Goal: Task Accomplishment & Management: Manage account settings

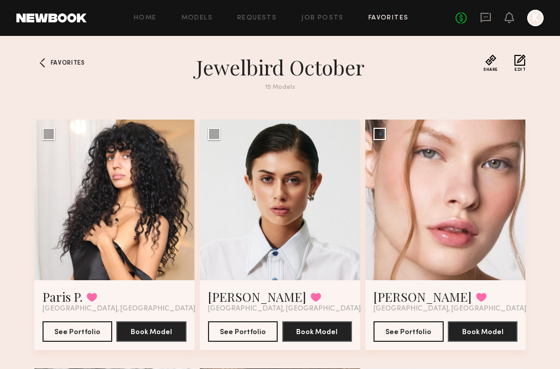
click at [393, 11] on div "Home Models Requests Job Posts Favorites Sign Out No fees up to $5,000 K" at bounding box center [315, 18] width 457 height 16
click at [393, 12] on div "Home Models Requests Job Posts Favorites Sign Out No fees up to $5,000 K" at bounding box center [315, 18] width 457 height 16
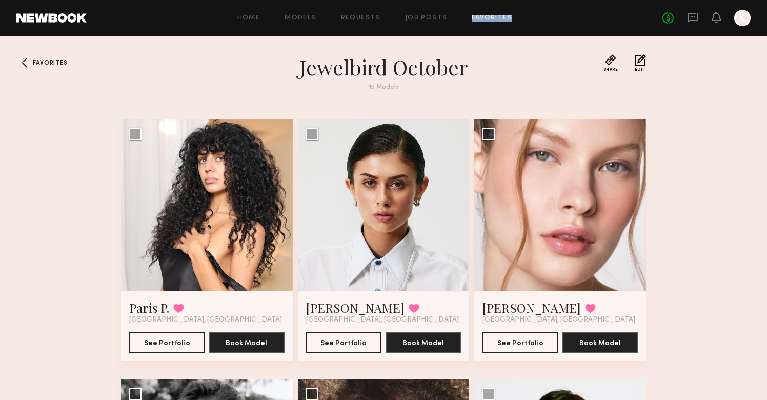
click at [472, 21] on link "Favorites" at bounding box center [492, 18] width 40 height 7
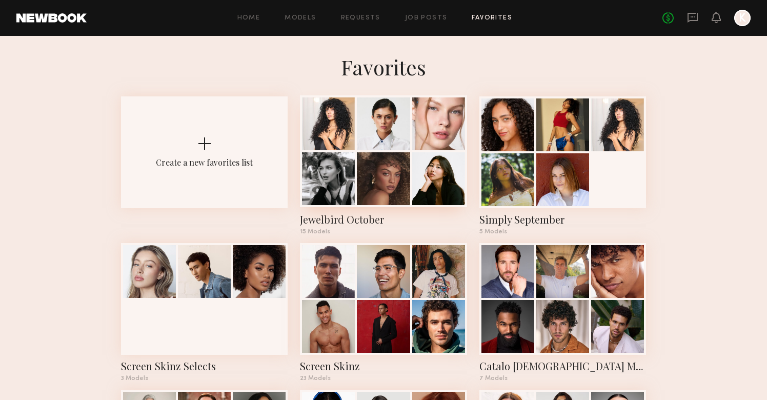
click at [396, 129] on div at bounding box center [383, 123] width 53 height 53
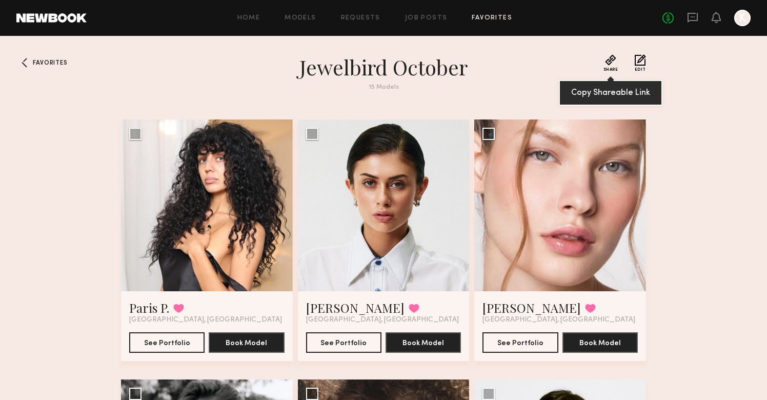
click at [560, 63] on button "Share" at bounding box center [610, 62] width 15 height 17
click at [433, 22] on div "Home Models Requests Job Posts Favorites Sign Out No fees up to $5,000 K" at bounding box center [419, 18] width 664 height 16
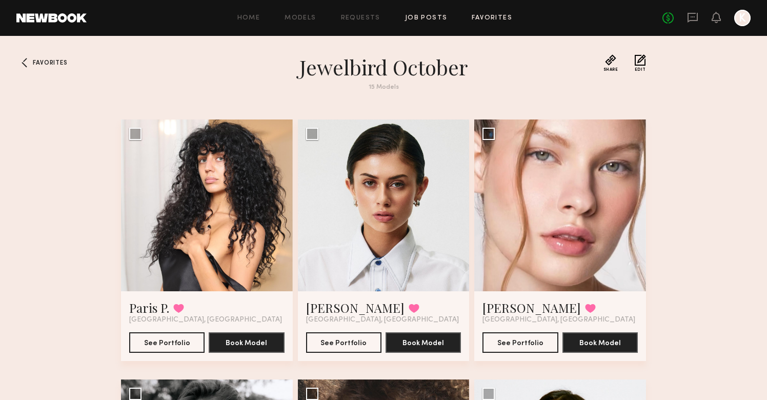
click at [433, 17] on link "Job Posts" at bounding box center [426, 18] width 43 height 7
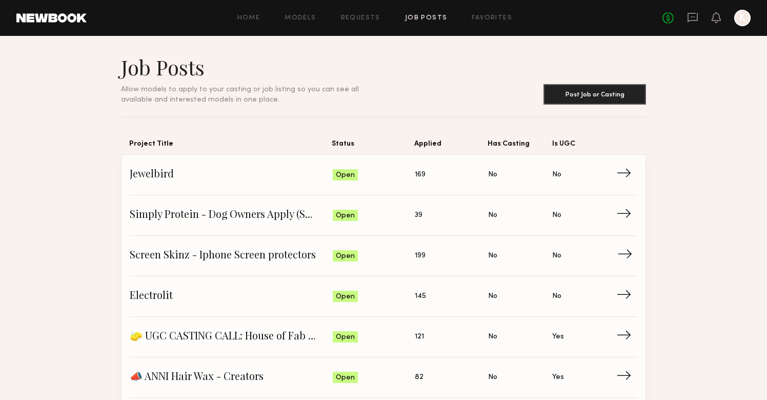
click at [427, 255] on span "Applied: 199" at bounding box center [451, 255] width 73 height 15
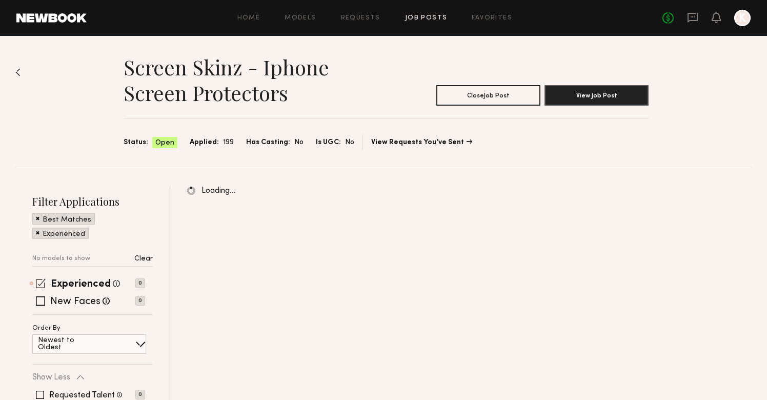
click at [39, 283] on span at bounding box center [41, 283] width 10 height 10
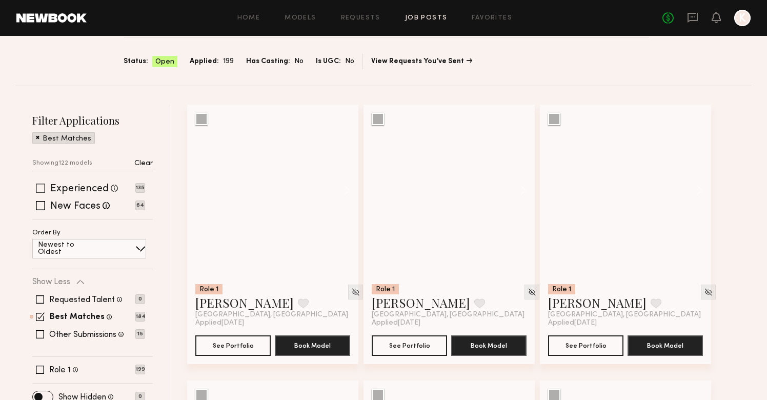
scroll to position [145, 0]
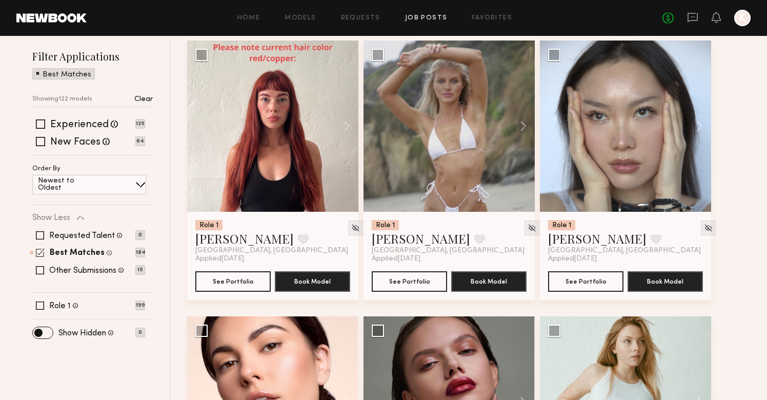
click at [38, 255] on span at bounding box center [40, 252] width 9 height 9
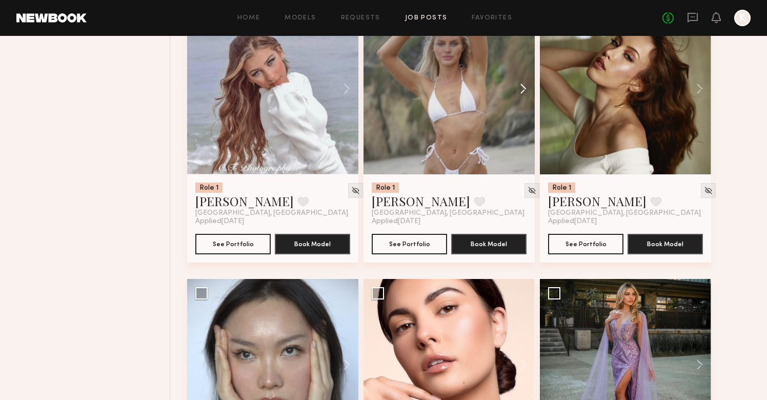
scroll to position [624, 0]
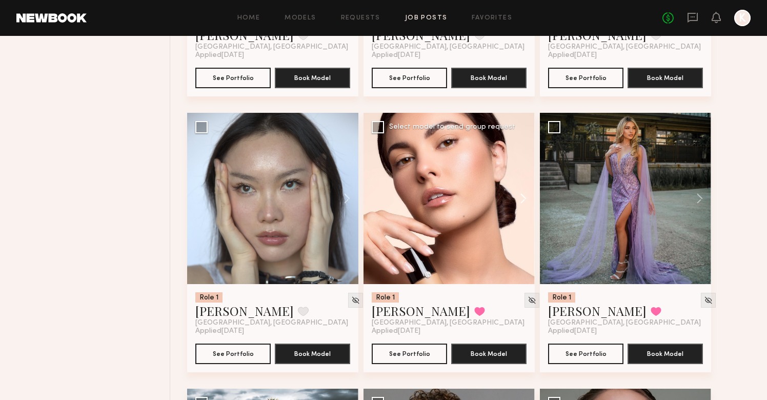
click at [524, 192] on button at bounding box center [518, 198] width 33 height 171
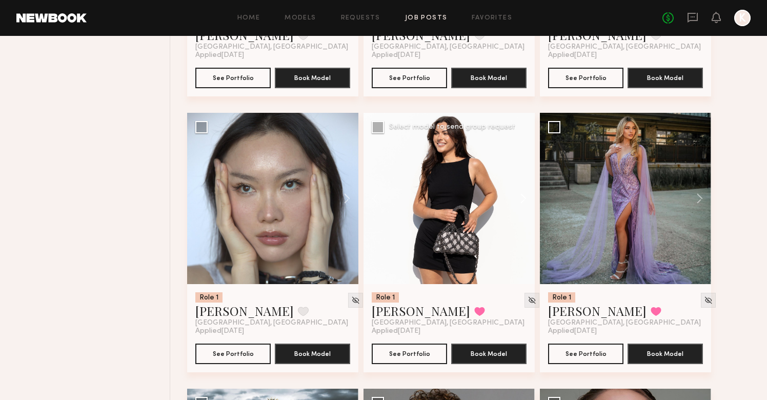
click at [524, 192] on button at bounding box center [518, 198] width 33 height 171
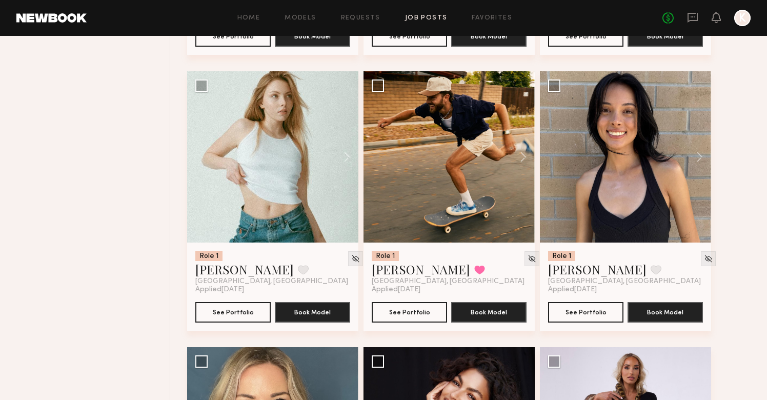
scroll to position [1241, 0]
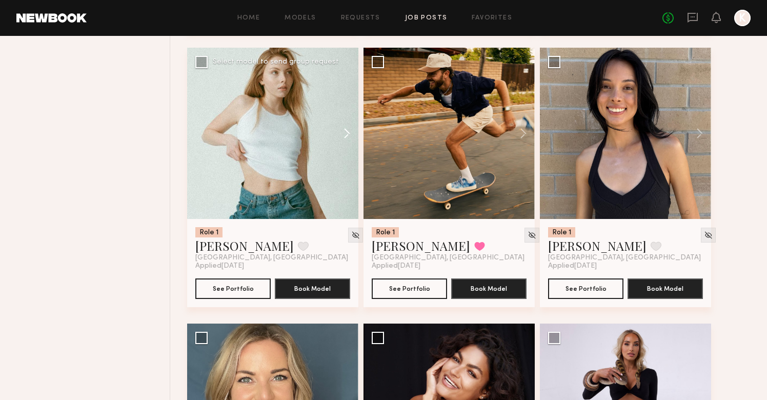
click at [338, 138] on button at bounding box center [341, 133] width 33 height 171
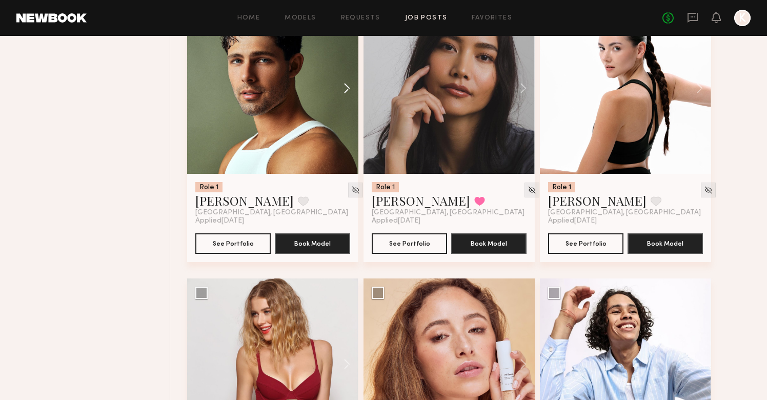
scroll to position [2229, 0]
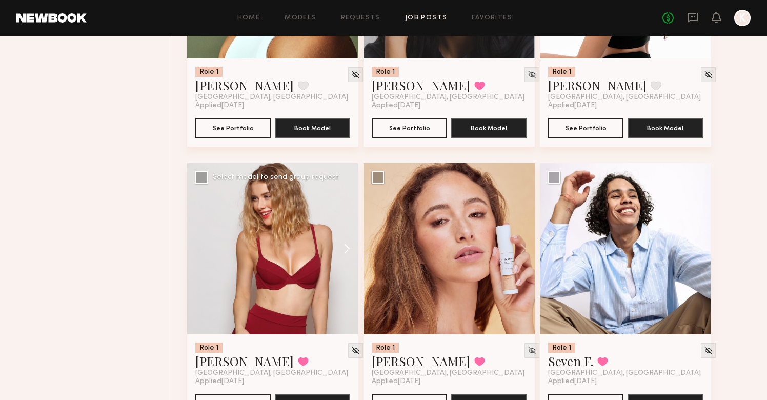
click at [339, 241] on button at bounding box center [341, 248] width 33 height 171
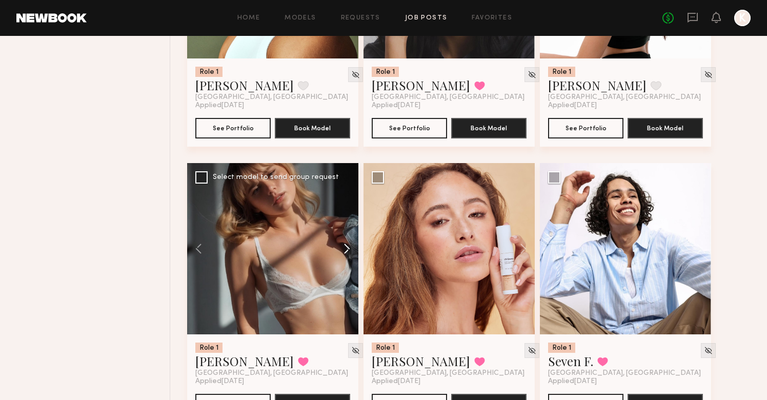
click at [341, 243] on button at bounding box center [341, 248] width 33 height 171
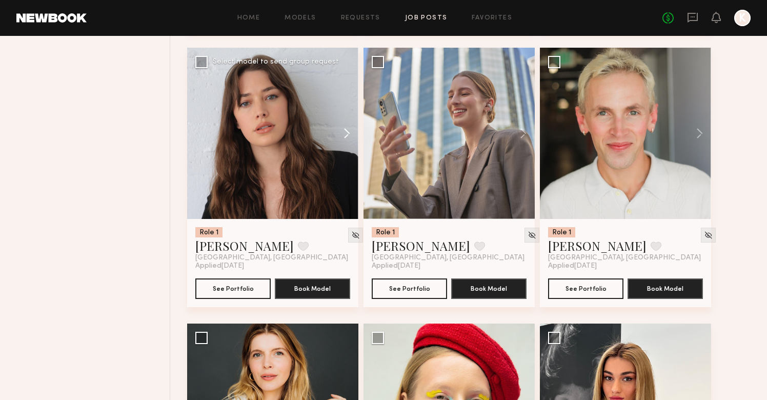
scroll to position [2893, 0]
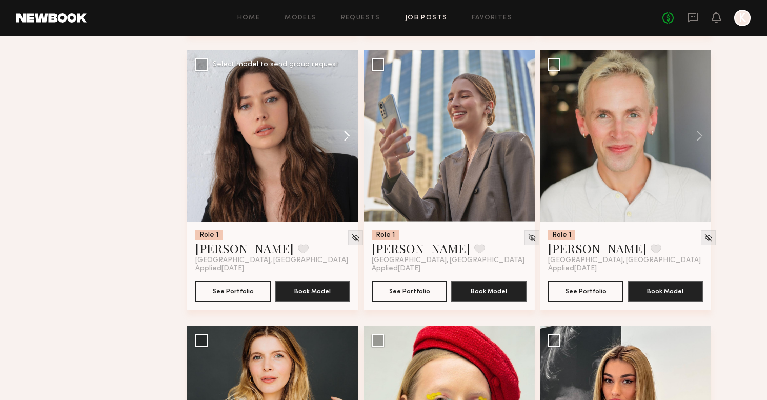
click at [349, 139] on button at bounding box center [341, 135] width 33 height 171
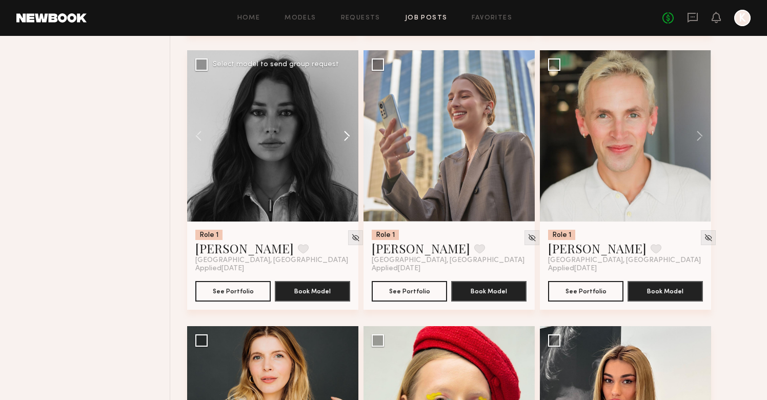
click at [349, 139] on button at bounding box center [341, 135] width 33 height 171
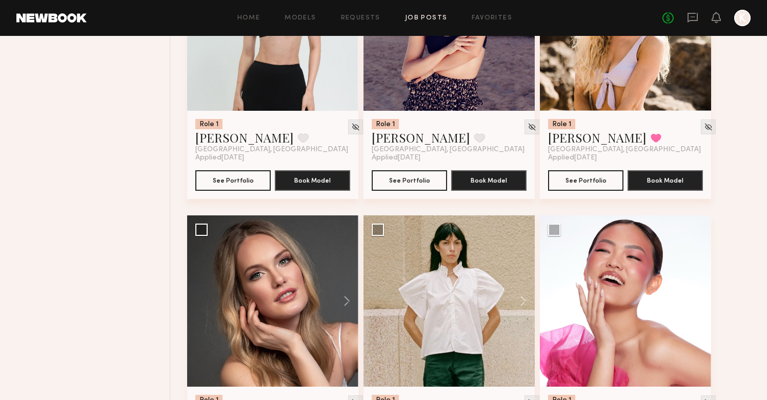
scroll to position [3951, 0]
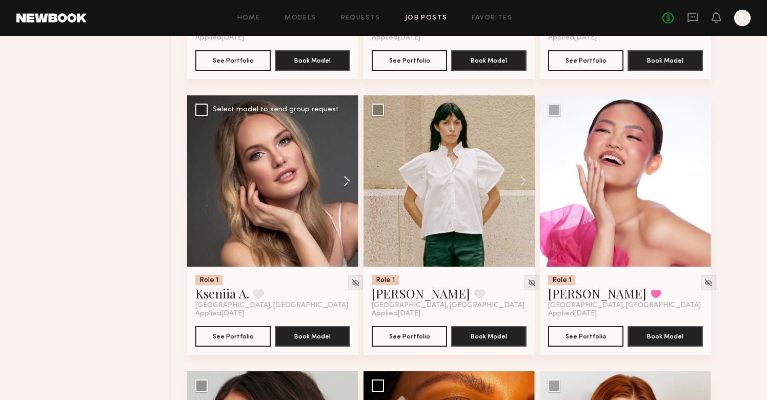
click at [343, 168] on button at bounding box center [341, 180] width 33 height 171
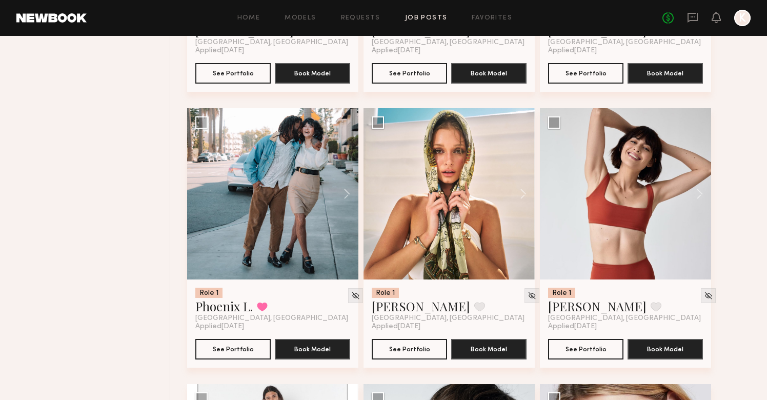
scroll to position [5106, 0]
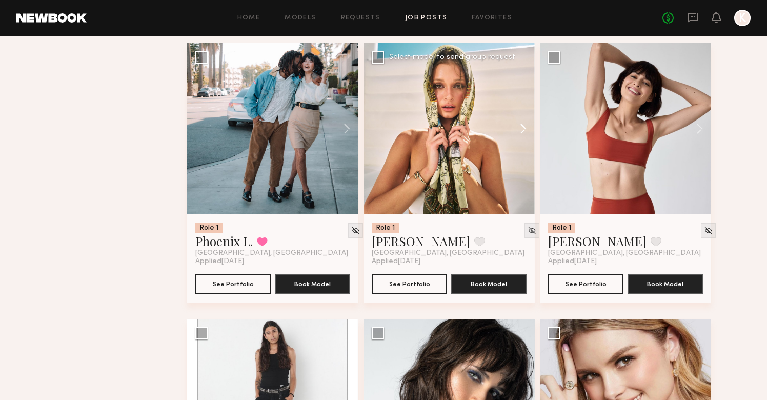
click at [517, 126] on button at bounding box center [518, 128] width 33 height 171
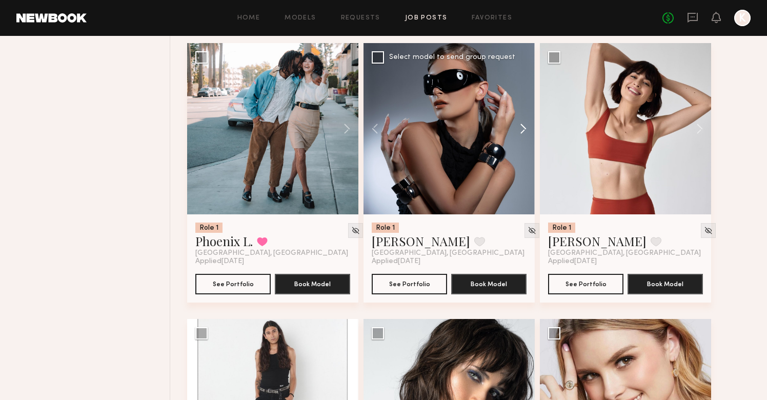
click at [517, 127] on button at bounding box center [518, 128] width 33 height 171
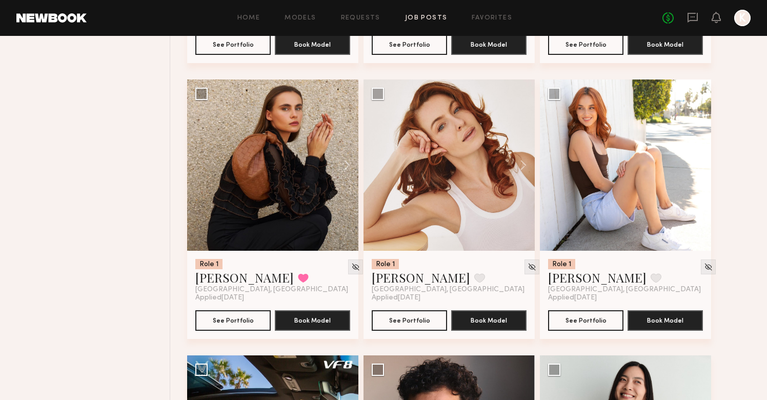
scroll to position [5625, 0]
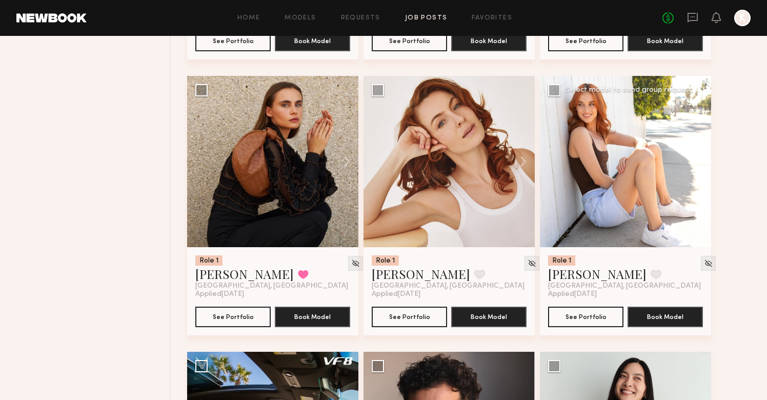
click at [560, 160] on button at bounding box center [694, 161] width 33 height 171
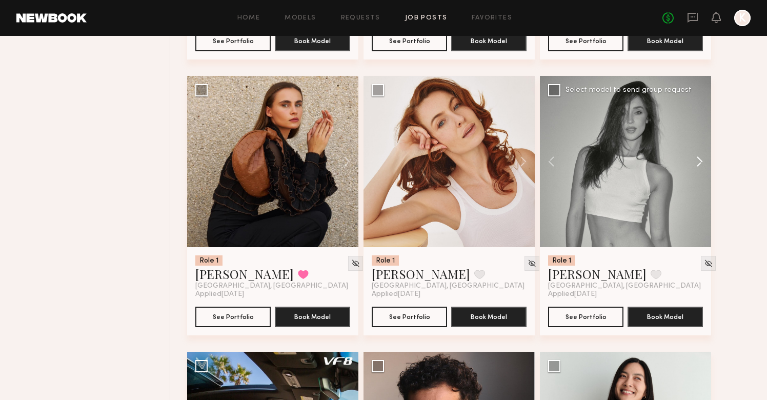
click at [560, 161] on button at bounding box center [694, 161] width 33 height 171
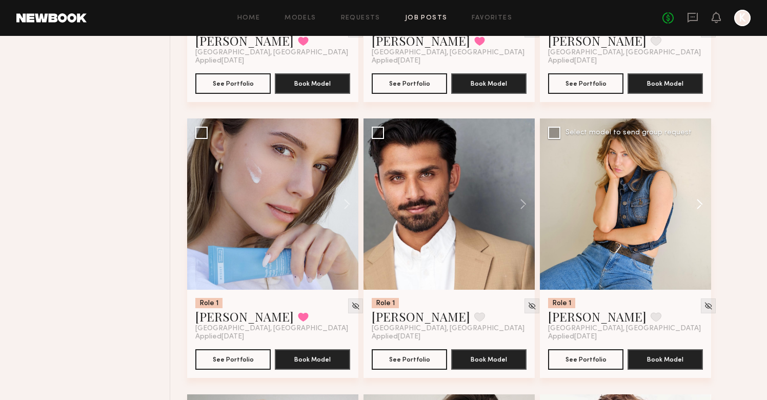
scroll to position [7558, 0]
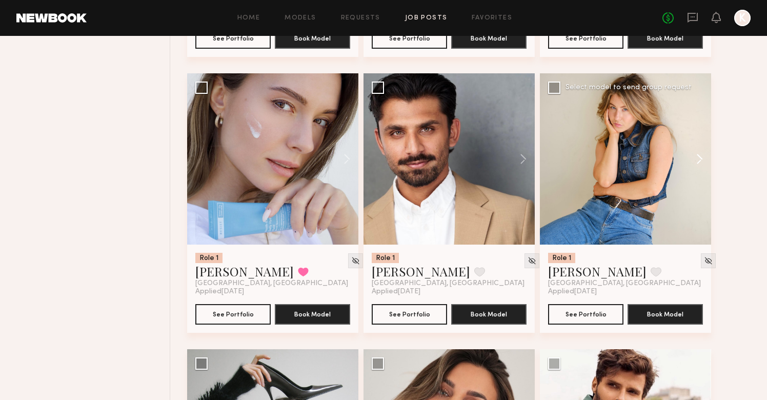
click at [560, 151] on button at bounding box center [694, 158] width 33 height 171
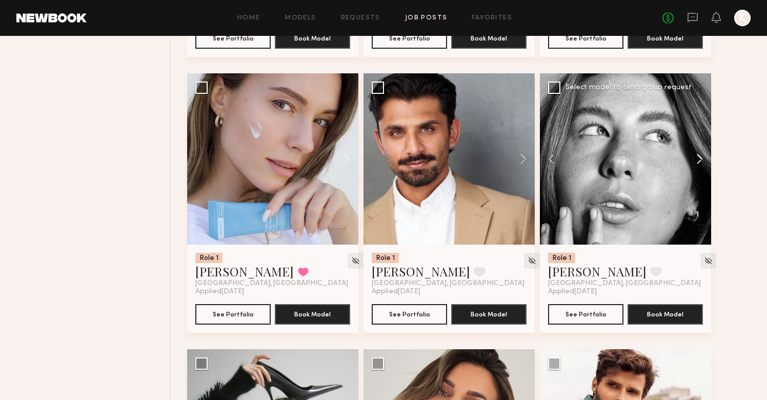
click at [560, 151] on button at bounding box center [694, 158] width 33 height 171
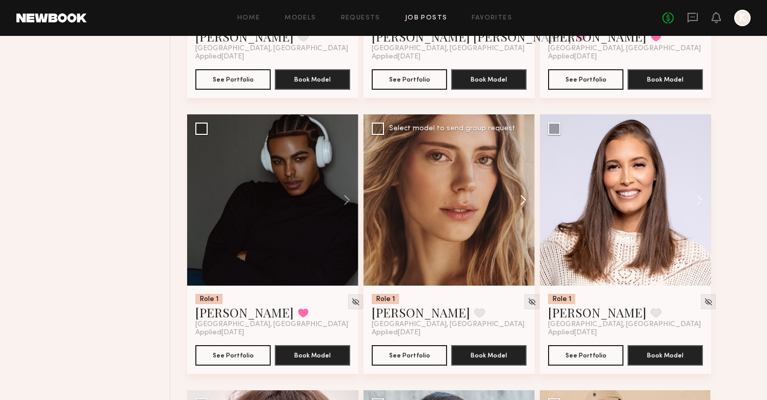
click at [519, 205] on button at bounding box center [518, 199] width 33 height 171
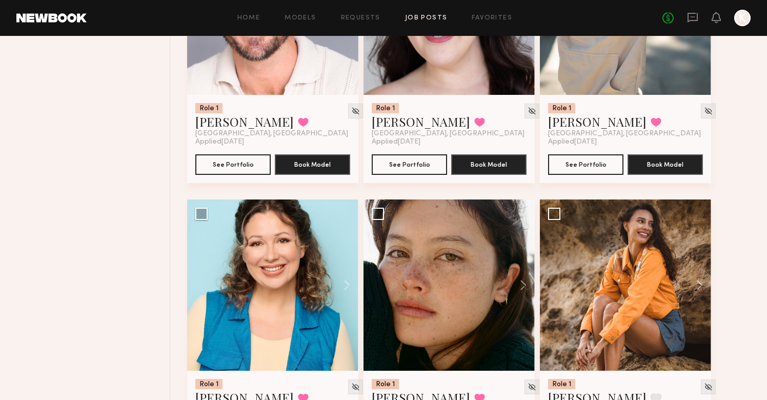
scroll to position [12406, 0]
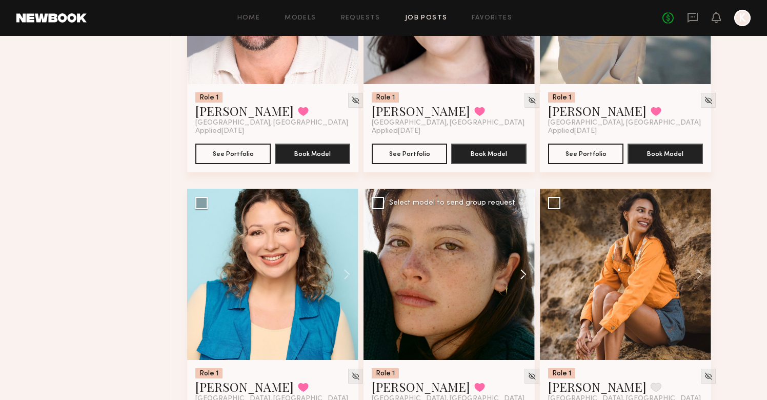
click at [512, 260] on button at bounding box center [518, 274] width 33 height 171
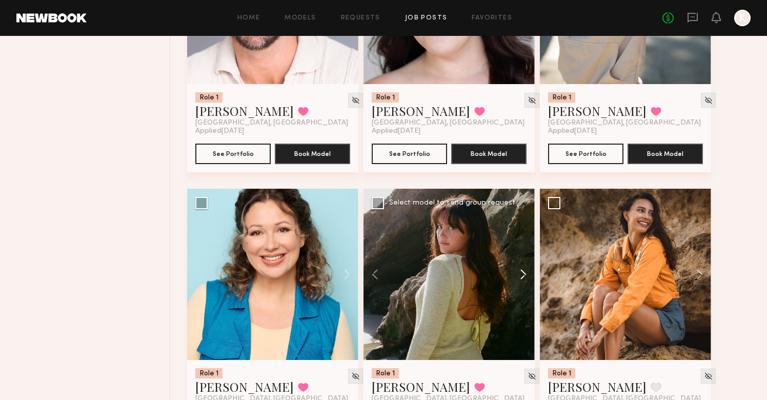
click at [512, 260] on button at bounding box center [518, 274] width 33 height 171
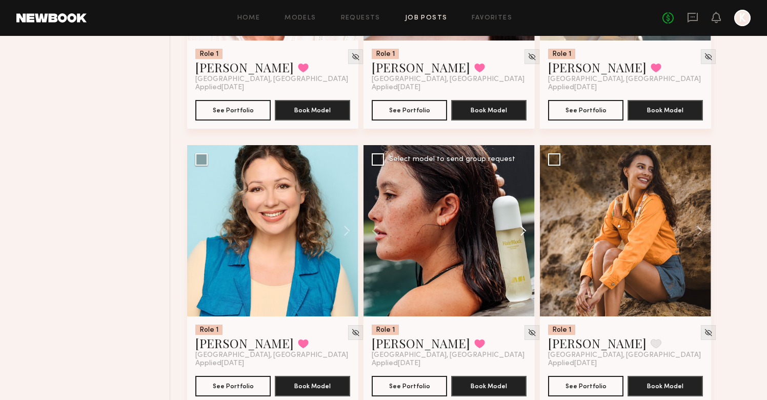
scroll to position [12413, 0]
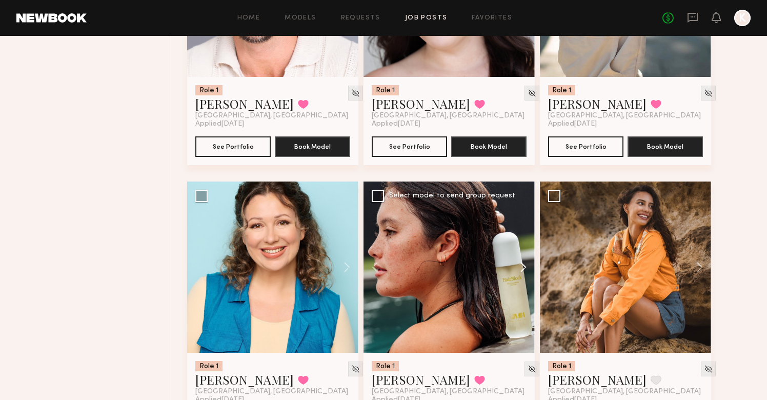
click at [519, 281] on button at bounding box center [518, 266] width 33 height 171
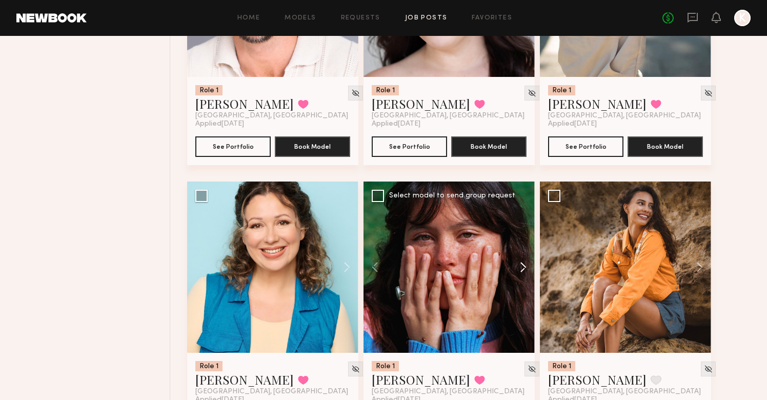
click at [519, 273] on button at bounding box center [518, 266] width 33 height 171
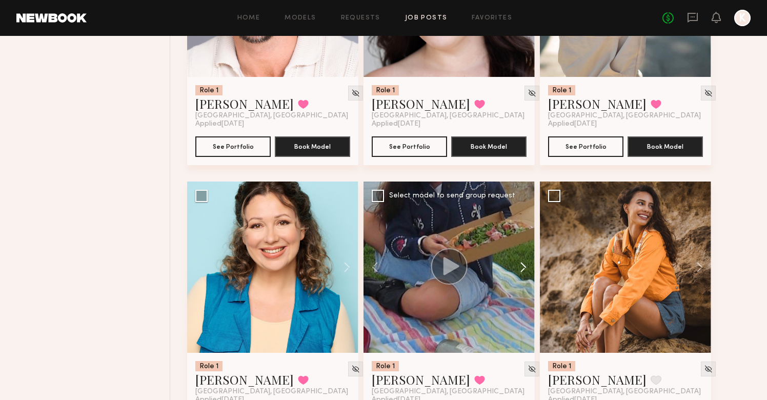
click at [519, 273] on button at bounding box center [518, 266] width 33 height 171
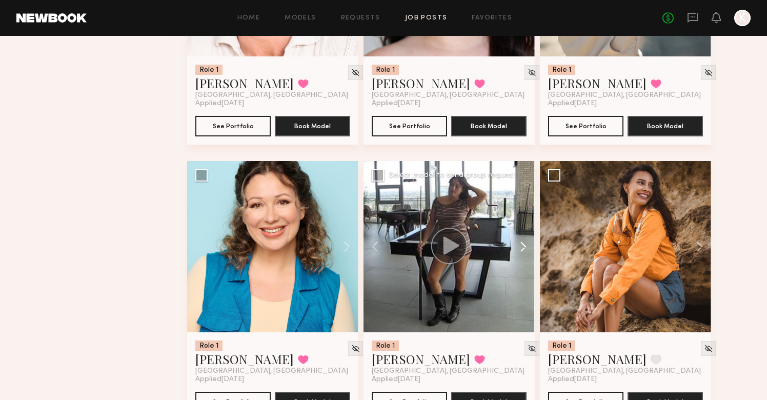
scroll to position [12435, 0]
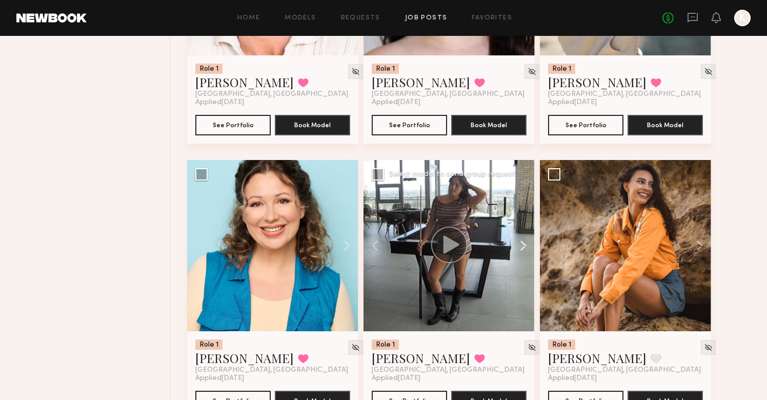
click at [518, 245] on button at bounding box center [518, 245] width 33 height 171
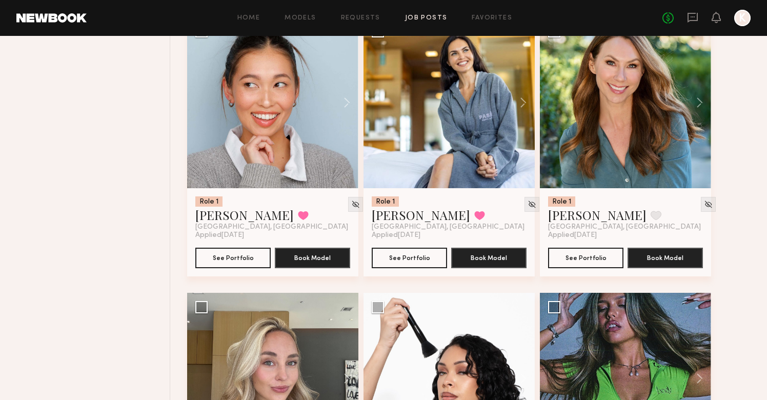
scroll to position [14070, 0]
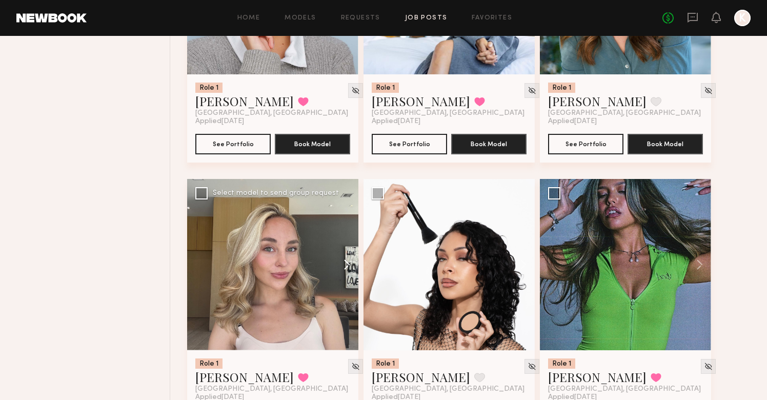
click at [335, 261] on button at bounding box center [341, 264] width 33 height 171
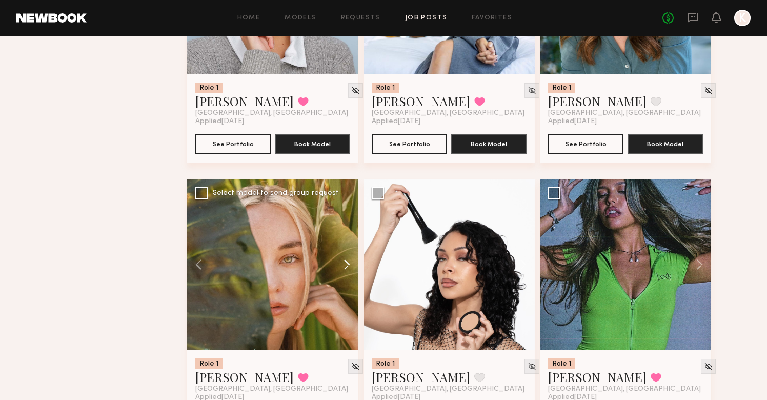
click at [335, 261] on button at bounding box center [341, 264] width 33 height 171
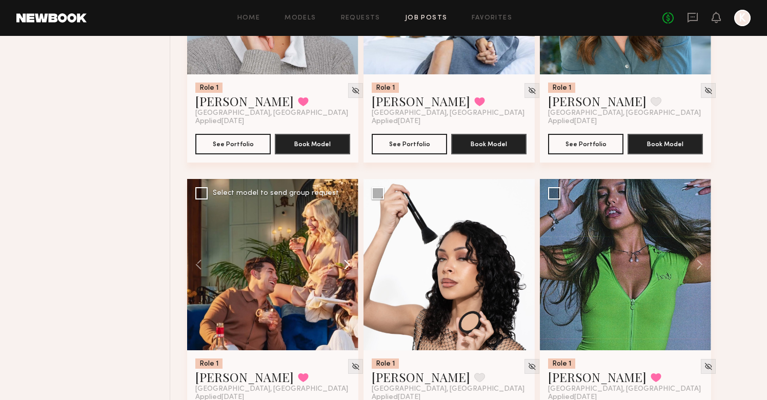
scroll to position [14338, 0]
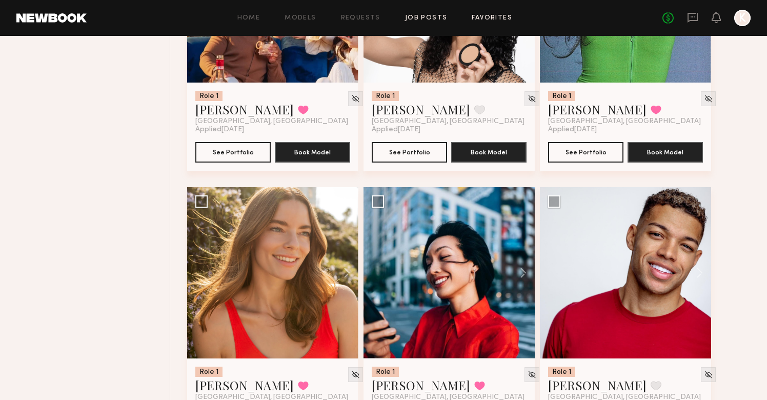
click at [490, 15] on link "Favorites" at bounding box center [492, 18] width 40 height 7
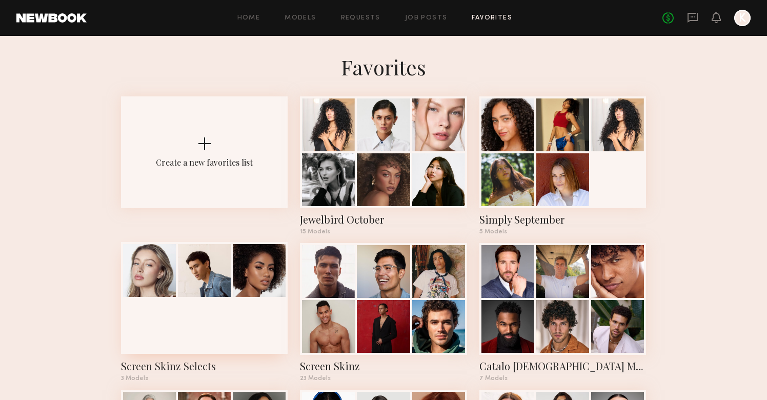
click at [176, 354] on div at bounding box center [204, 298] width 167 height 112
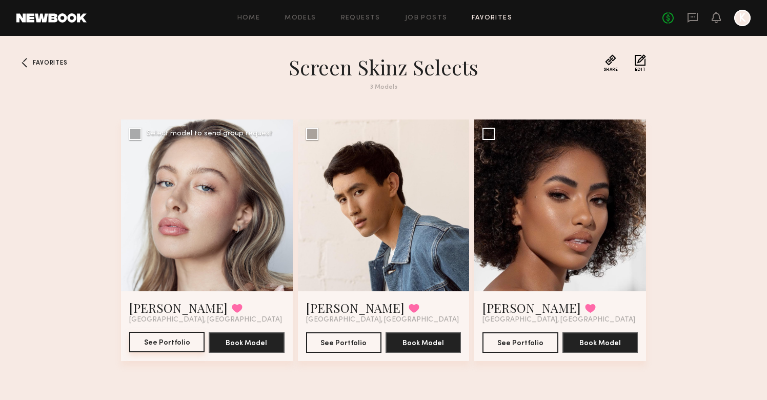
click at [178, 342] on button "See Portfolio" at bounding box center [166, 342] width 75 height 21
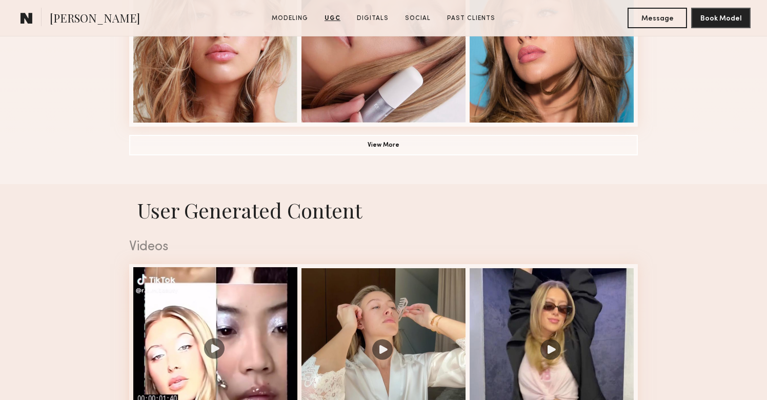
scroll to position [808, 0]
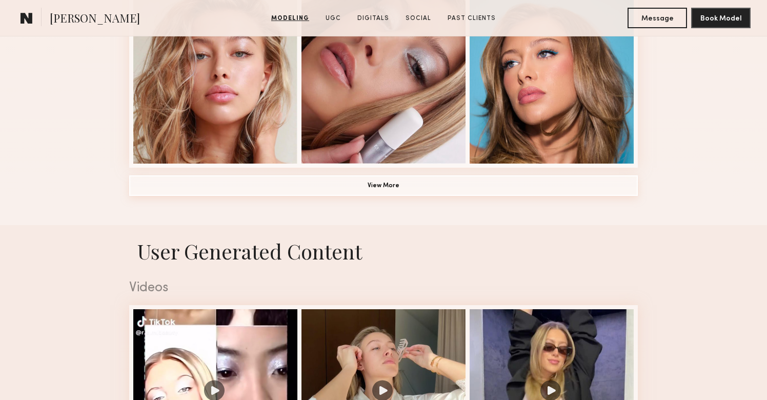
click at [312, 182] on button "View More" at bounding box center [383, 185] width 508 height 21
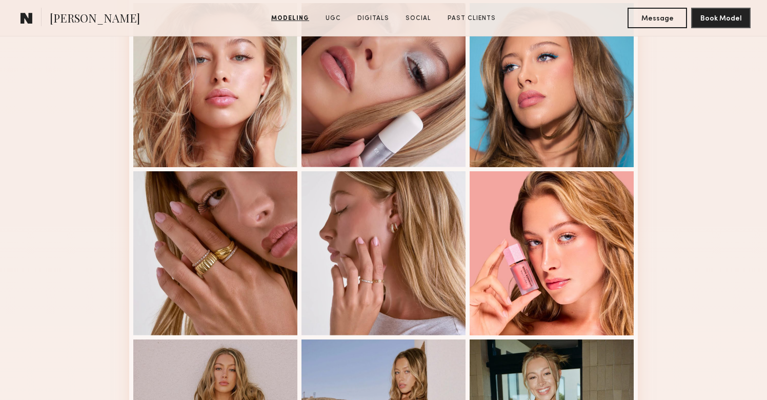
scroll to position [650, 0]
